Goal: Transaction & Acquisition: Purchase product/service

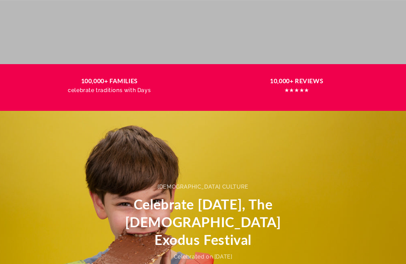
scroll to position [284, 0]
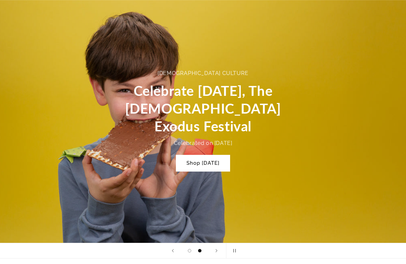
click at [204, 155] on link "Shop Passover" at bounding box center [203, 163] width 54 height 16
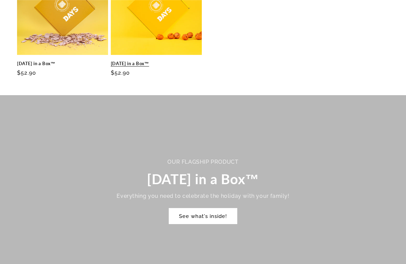
scroll to position [341, 0]
click at [143, 61] on link "[DATE] in a Box™" at bounding box center [156, 64] width 91 height 6
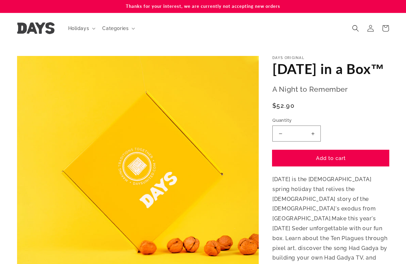
click at [323, 166] on button "Add to cart" at bounding box center [331, 158] width 117 height 16
